Goal: Information Seeking & Learning: Learn about a topic

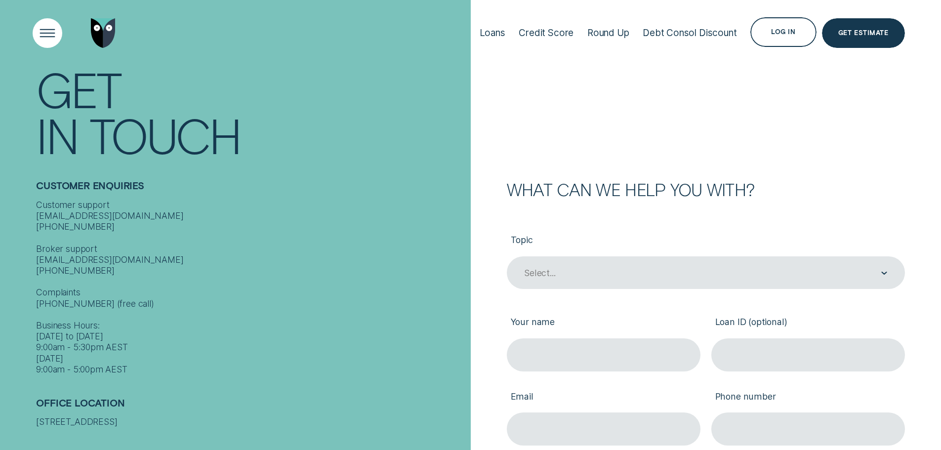
click at [42, 33] on div "Open Menu" at bounding box center [47, 33] width 42 height 42
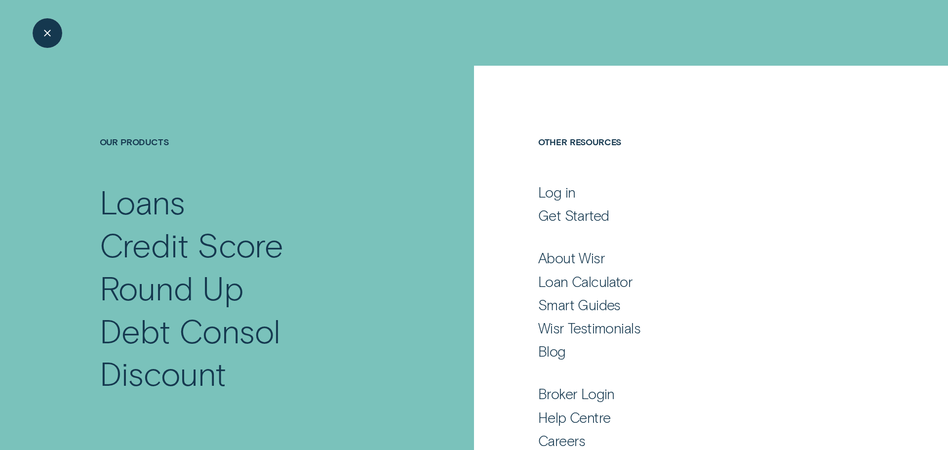
click at [40, 32] on div "Close Menu" at bounding box center [47, 33] width 42 height 42
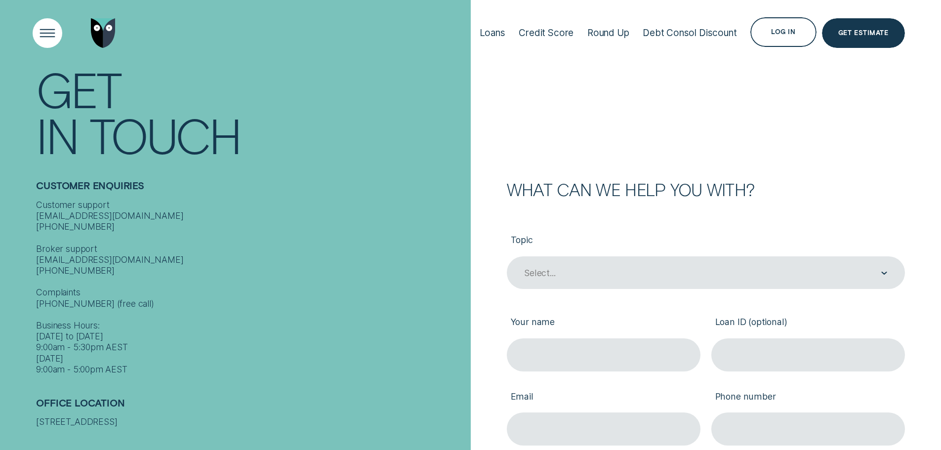
click at [39, 38] on div "Open Menu" at bounding box center [47, 33] width 42 height 42
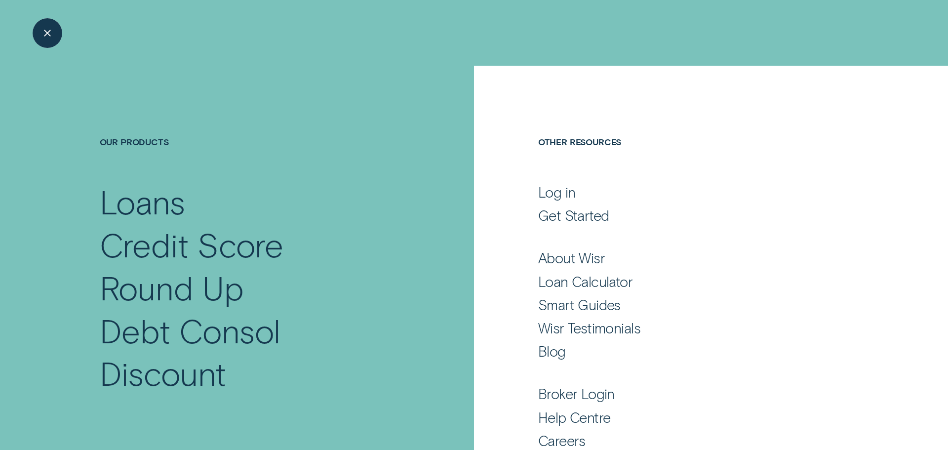
click at [39, 38] on div "Close Menu" at bounding box center [47, 33] width 42 height 42
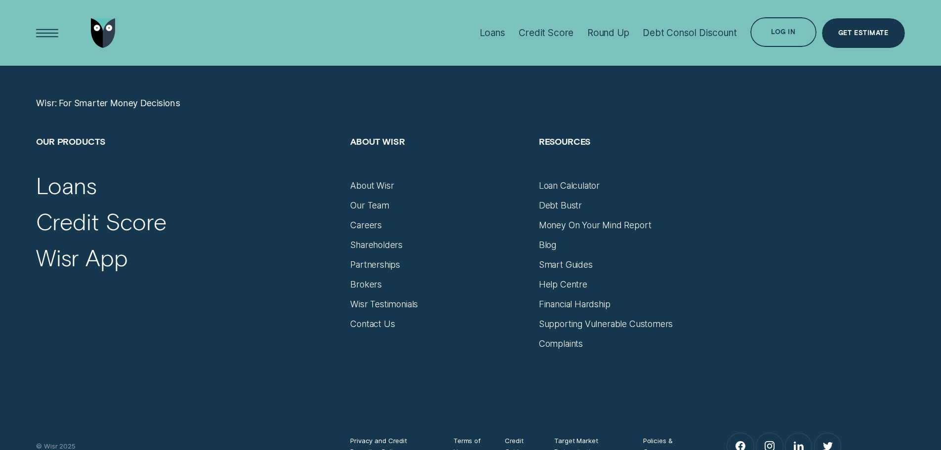
scroll to position [4148, 0]
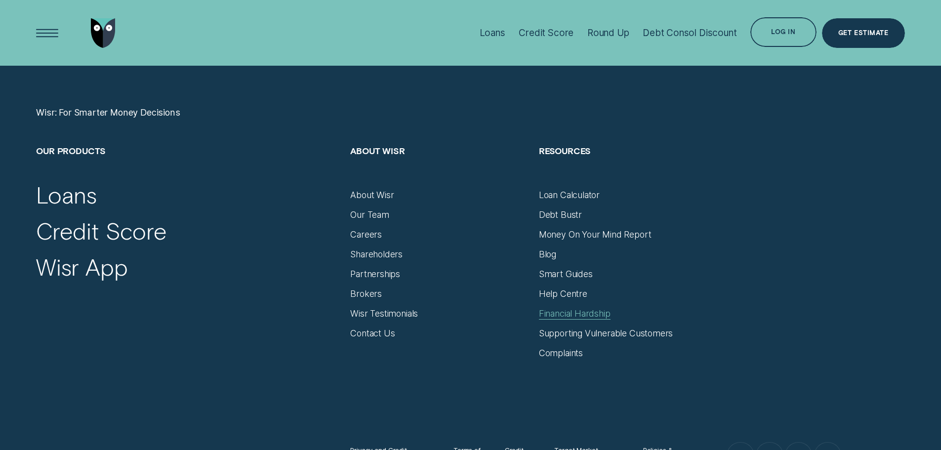
click at [558, 313] on div "Financial Hardship" at bounding box center [575, 313] width 72 height 11
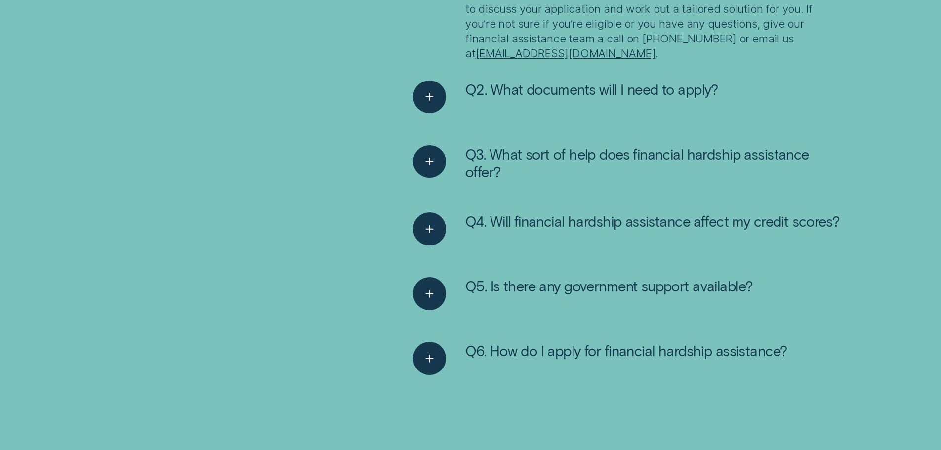
scroll to position [2222, 0]
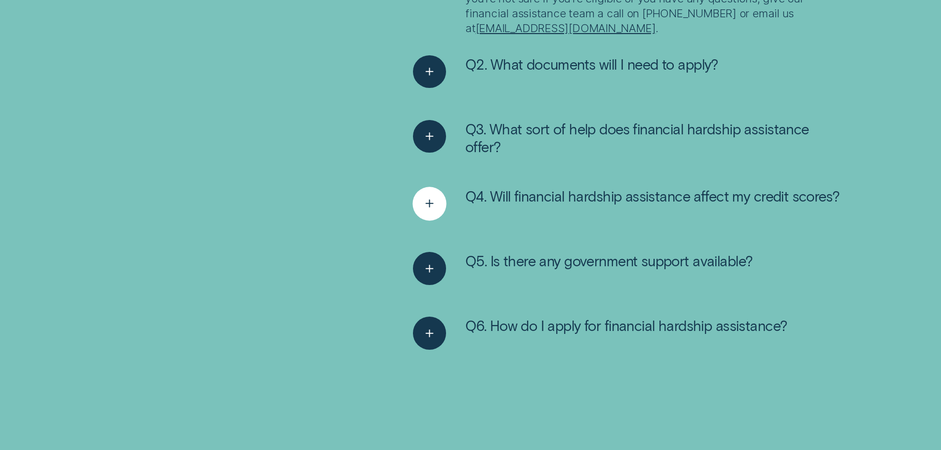
click at [428, 199] on icon "See more" at bounding box center [429, 203] width 17 height 15
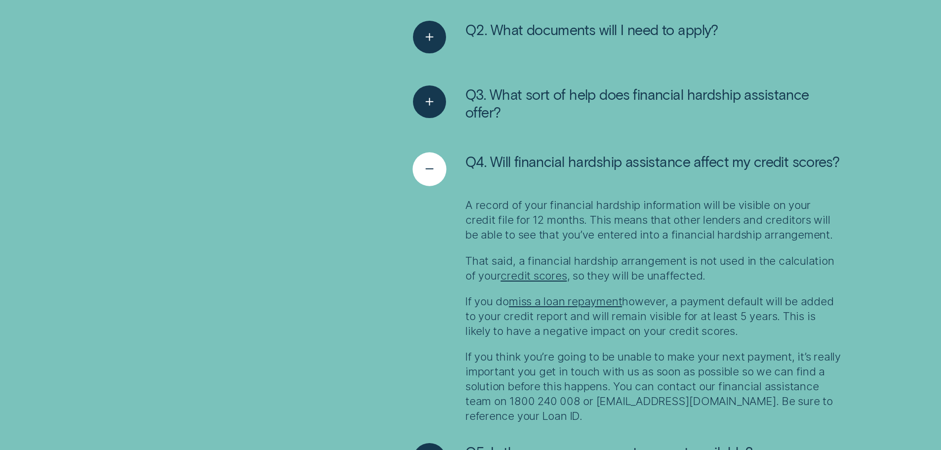
scroll to position [2271, 0]
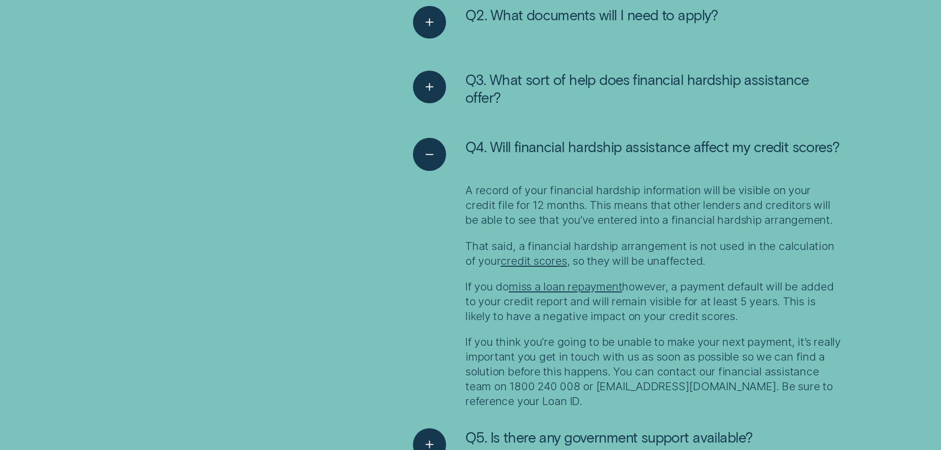
drag, startPoint x: 562, startPoint y: 206, endPoint x: 708, endPoint y: 266, distance: 156.8
click at [708, 266] on div "A record of your financial hardship information will be visible on your credit …" at bounding box center [653, 296] width 377 height 226
click at [708, 266] on p "That said, a financial hardship arrangement is not used in the calculation of y…" at bounding box center [653, 253] width 377 height 30
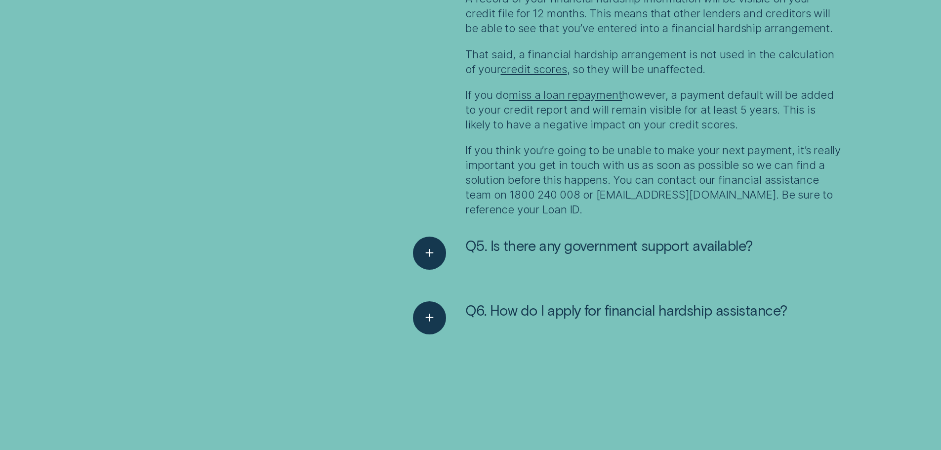
scroll to position [2469, 0]
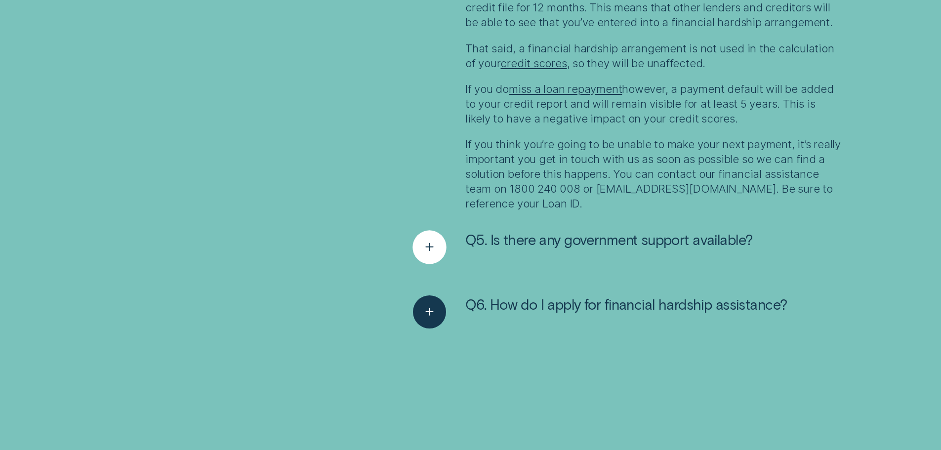
click at [446, 241] on button "Q5. Is there any government support available?" at bounding box center [582, 247] width 339 height 33
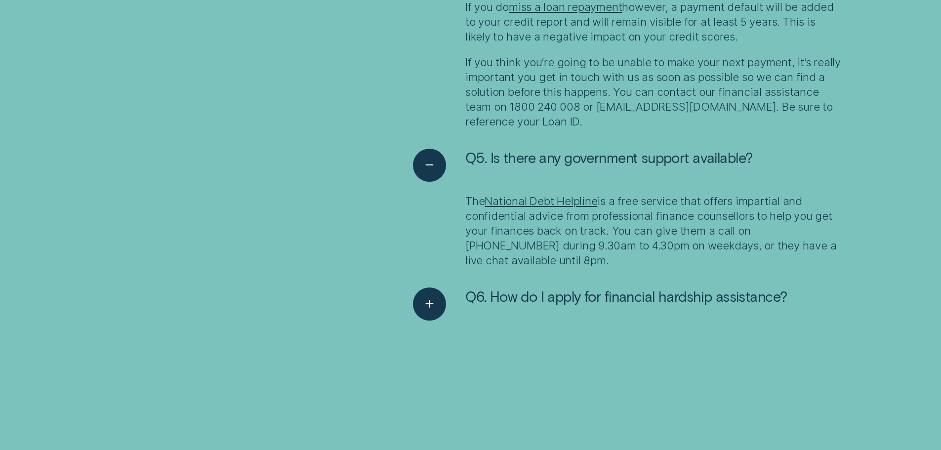
scroll to position [2568, 0]
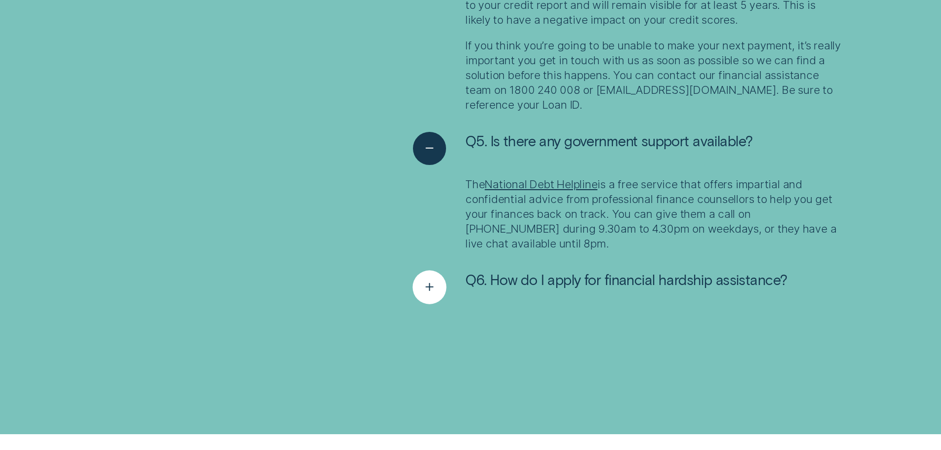
click at [422, 290] on icon "See more" at bounding box center [429, 286] width 17 height 15
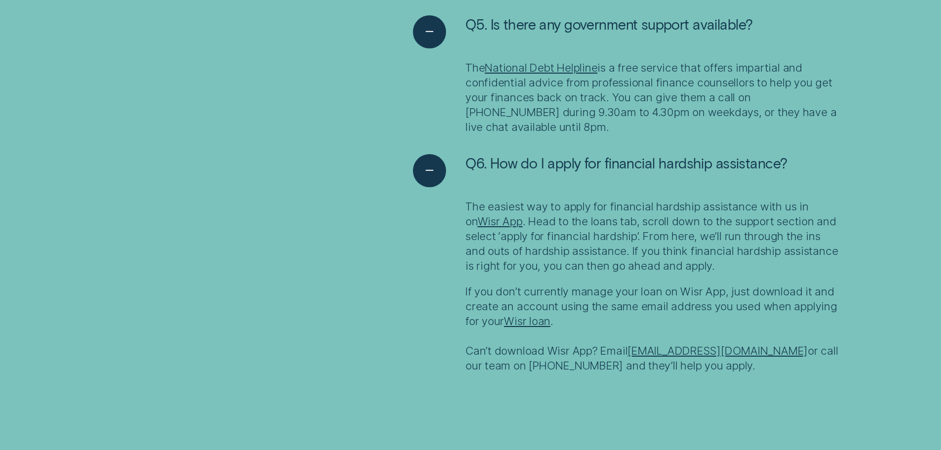
scroll to position [2716, 0]
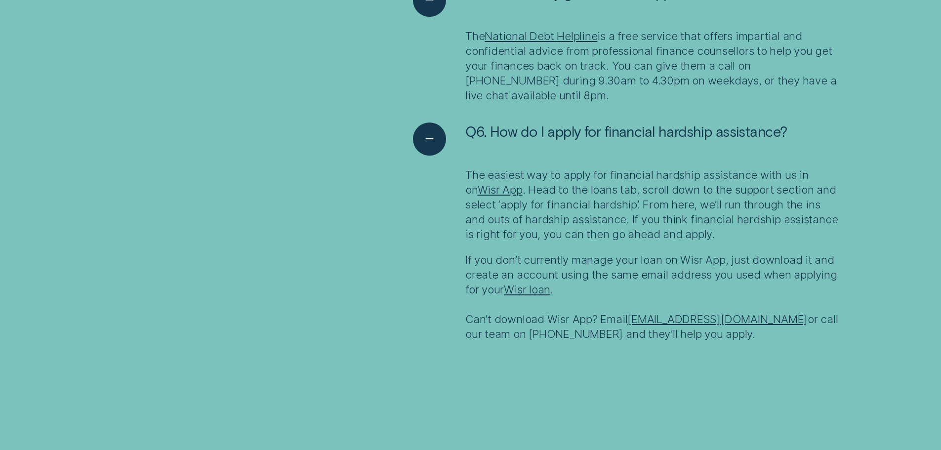
click at [494, 190] on link "Wisr App" at bounding box center [499, 189] width 45 height 13
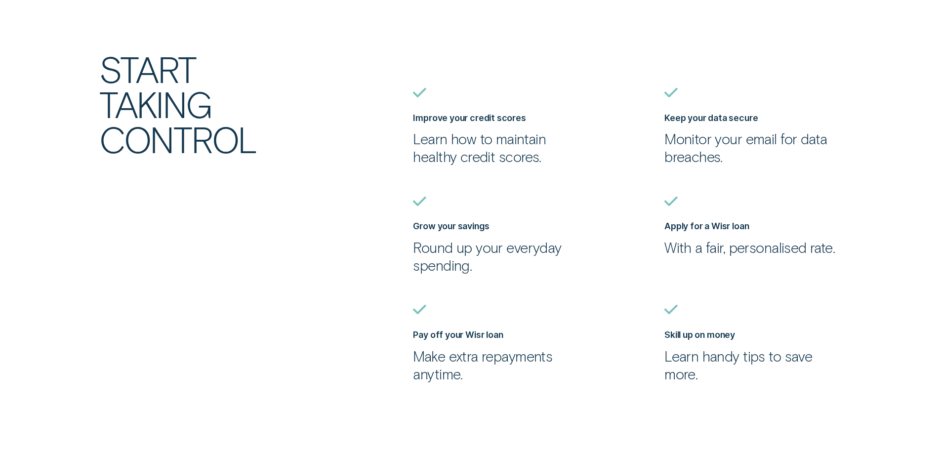
scroll to position [593, 0]
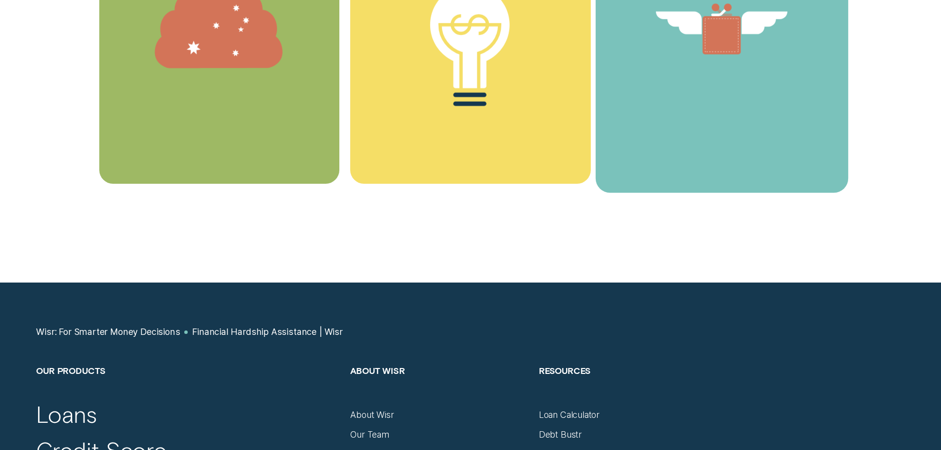
scroll to position [3210, 0]
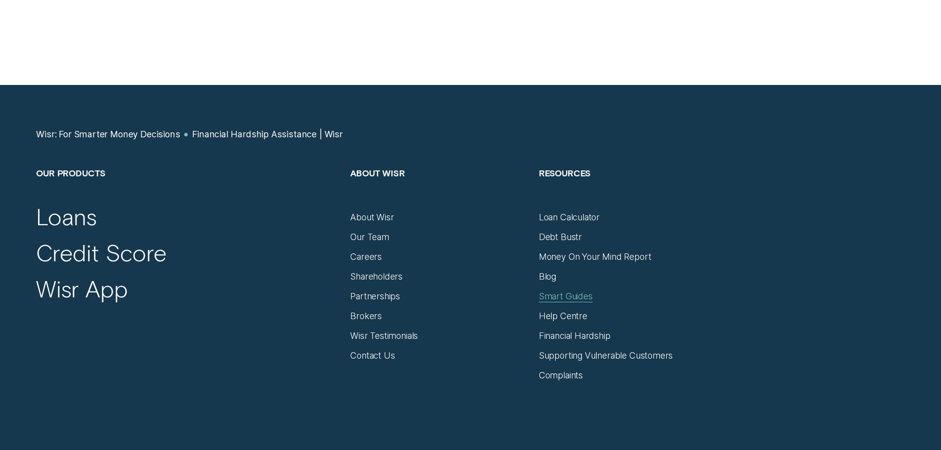
click at [551, 296] on div "Smart Guides" at bounding box center [566, 296] width 54 height 11
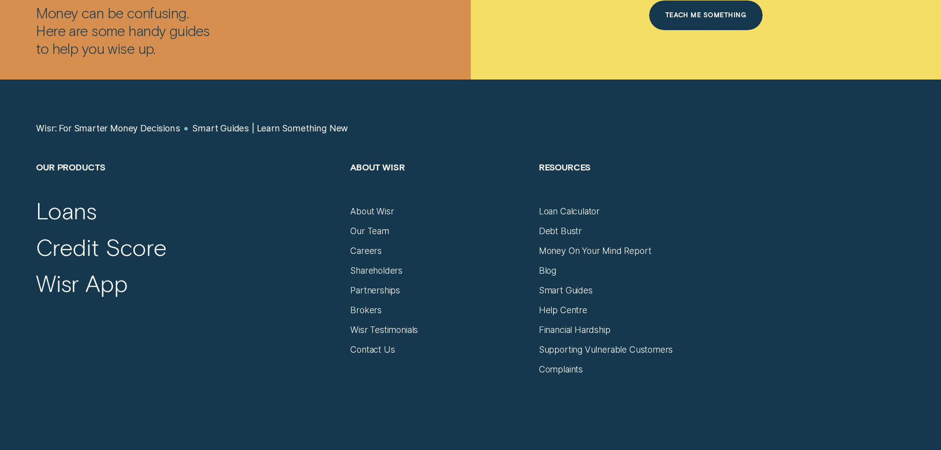
scroll to position [2815, 0]
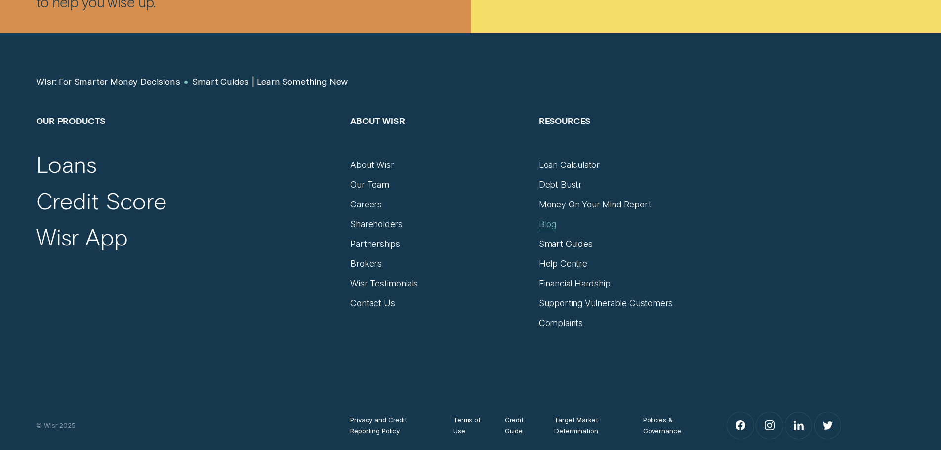
click at [545, 229] on div "Blog" at bounding box center [547, 224] width 17 height 11
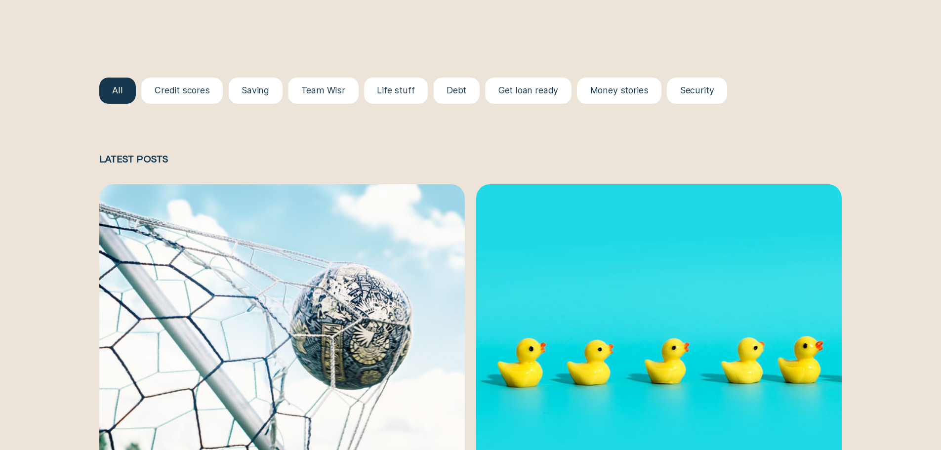
scroll to position [1234, 0]
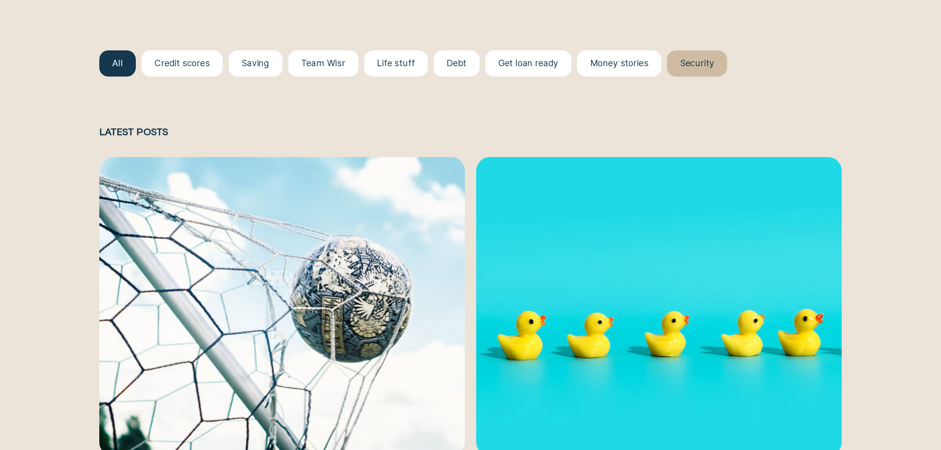
click at [688, 73] on div at bounding box center [697, 63] width 60 height 26
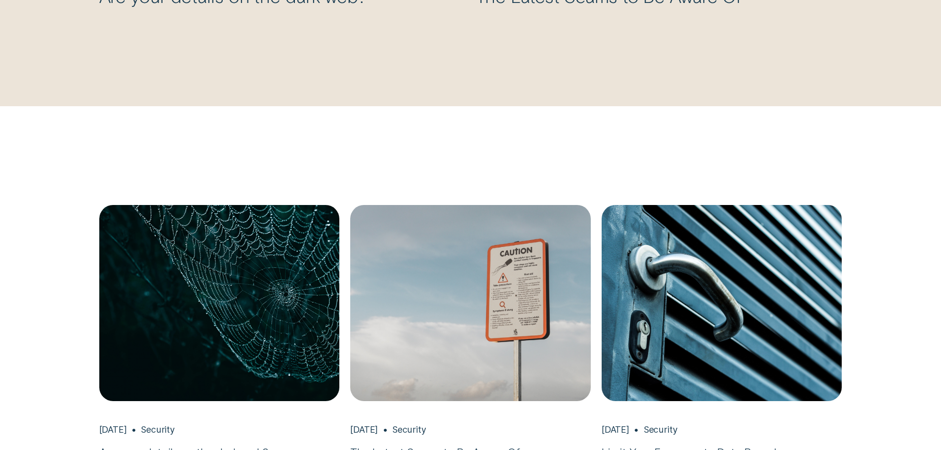
scroll to position [1926, 0]
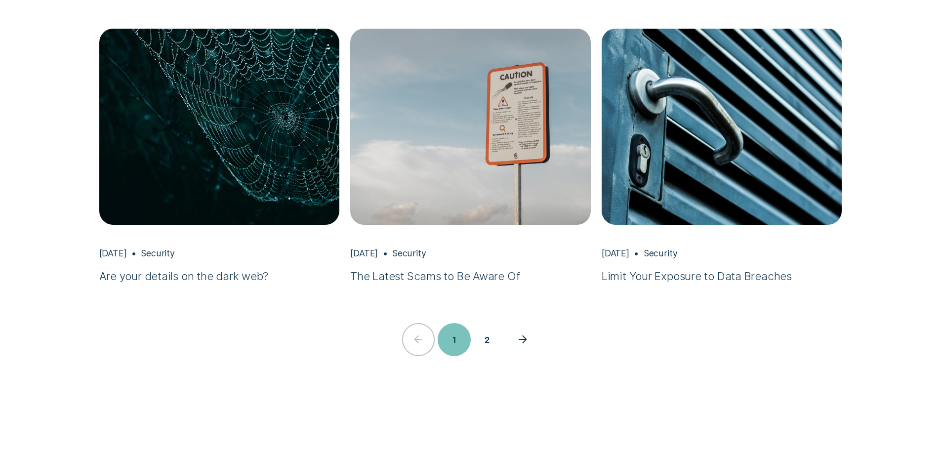
click at [520, 333] on div "data-security articles next page button" at bounding box center [523, 339] width 34 height 34
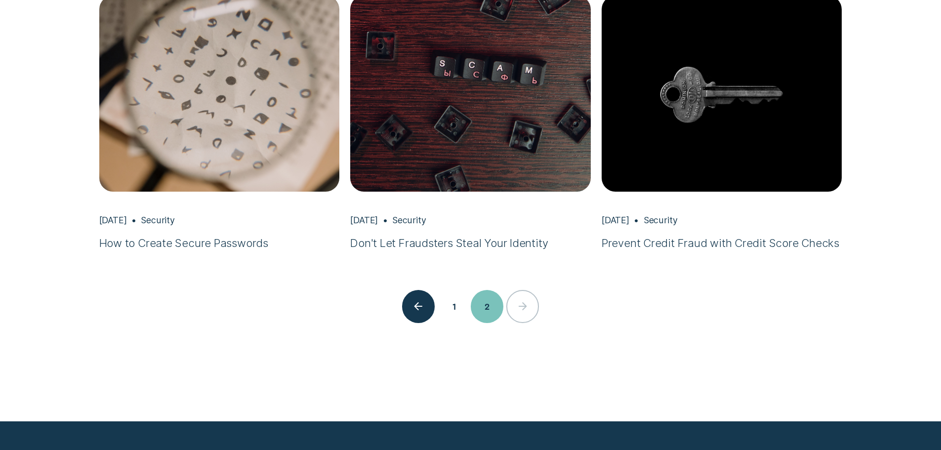
scroll to position [2004, 0]
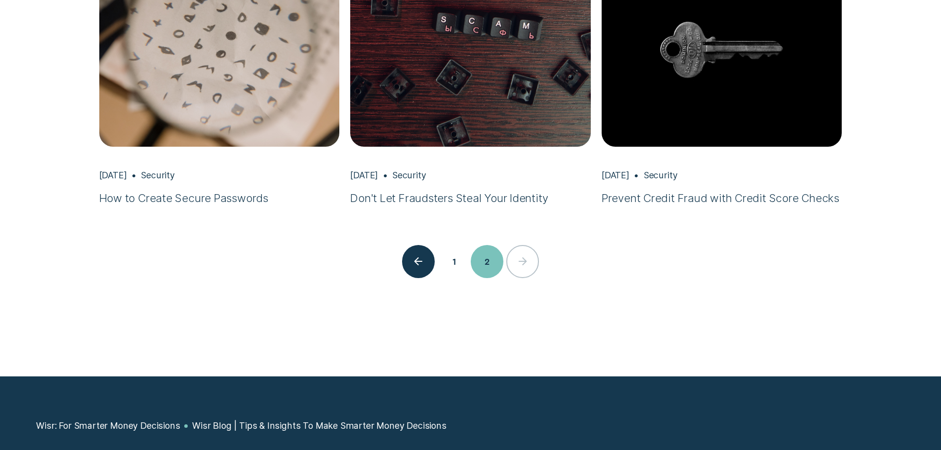
click at [520, 264] on div "1 2" at bounding box center [470, 261] width 941 height 33
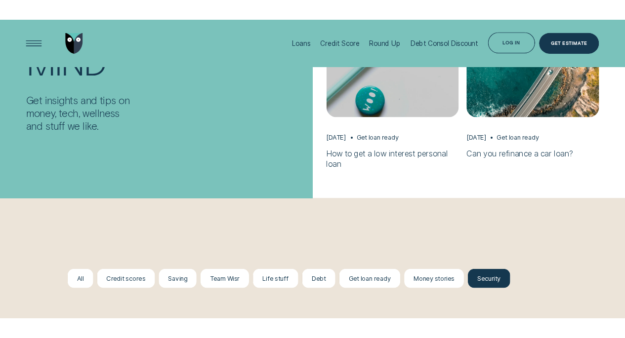
scroll to position [754, 0]
